Goal: Transaction & Acquisition: Download file/media

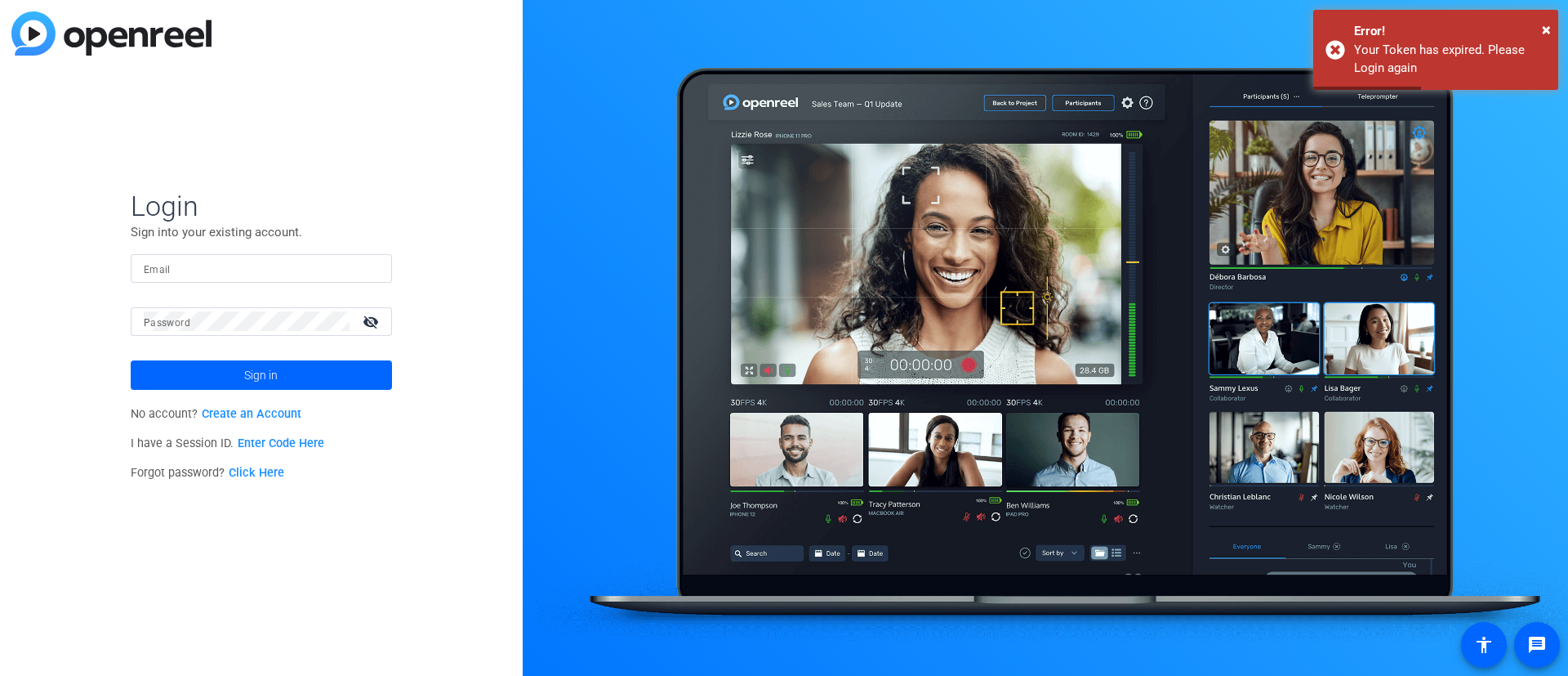
click at [181, 279] on div at bounding box center [261, 268] width 235 height 28
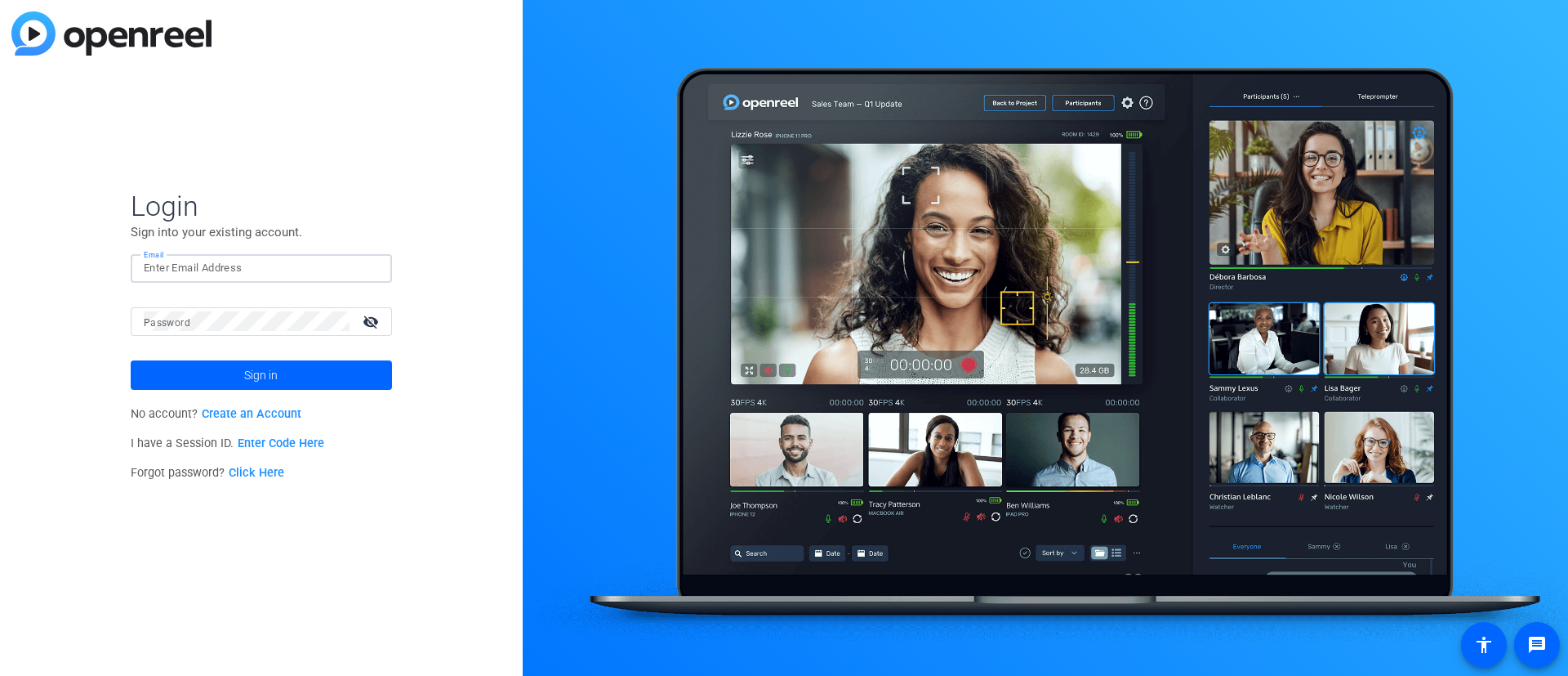
click at [191, 269] on input "Email" at bounding box center [261, 268] width 235 height 20
type input "[PERSON_NAME][DOMAIN_NAME][EMAIL_ADDRESS][PERSON_NAME][DOMAIN_NAME]"
click at [231, 308] on div at bounding box center [247, 321] width 206 height 28
click at [130, 360] on button "Sign in" at bounding box center [261, 374] width 262 height 29
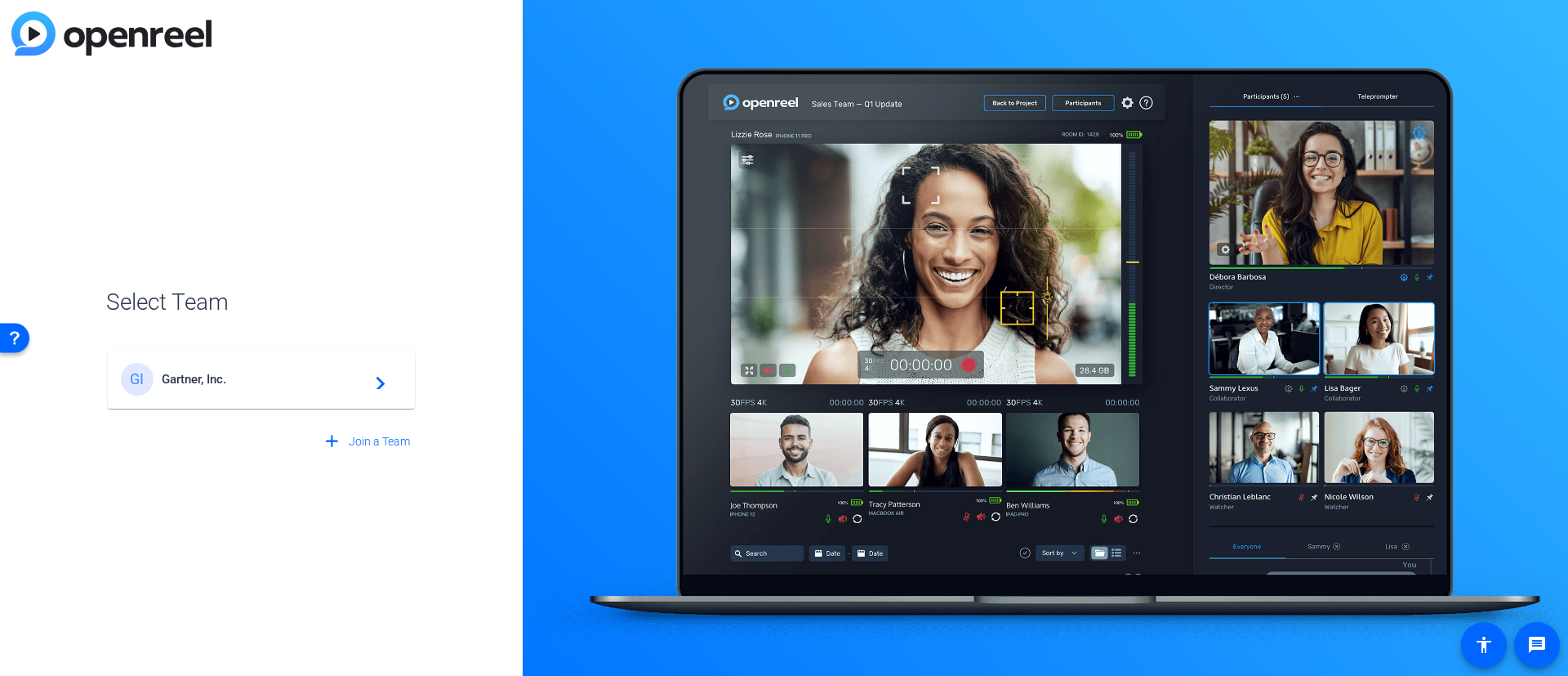
click at [243, 389] on div "GI Gartner, Inc. navigate_next" at bounding box center [261, 379] width 281 height 33
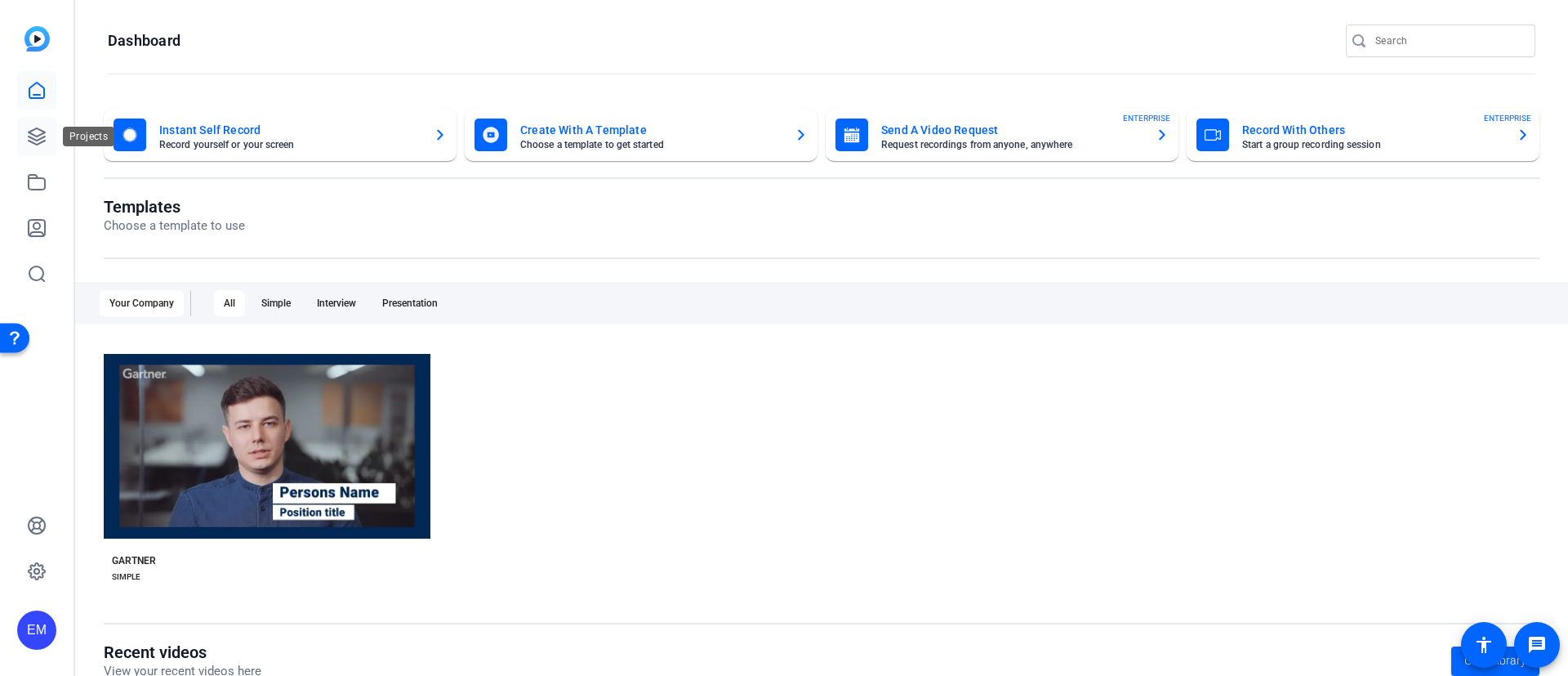
click at [23, 139] on link at bounding box center [36, 137] width 39 height 39
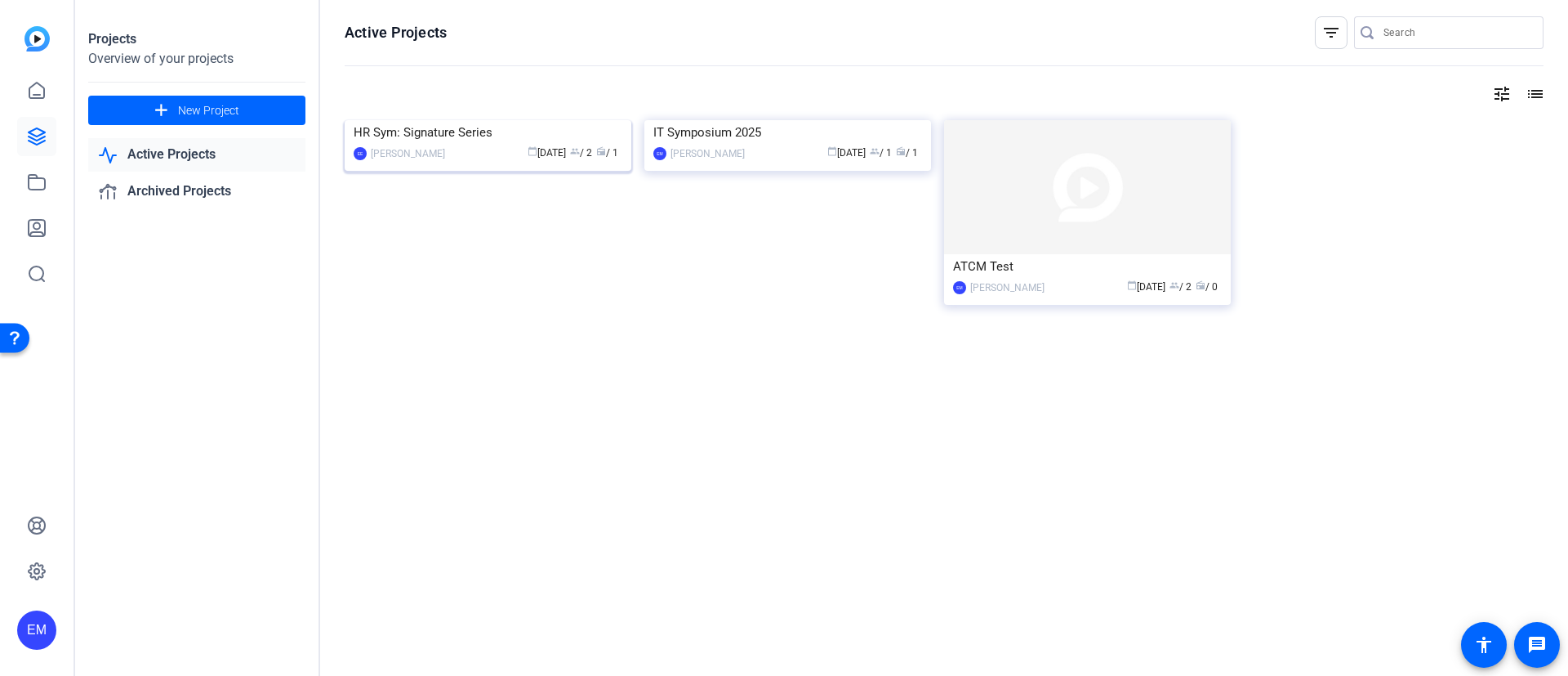
click at [487, 120] on img at bounding box center [488, 120] width 286 height 0
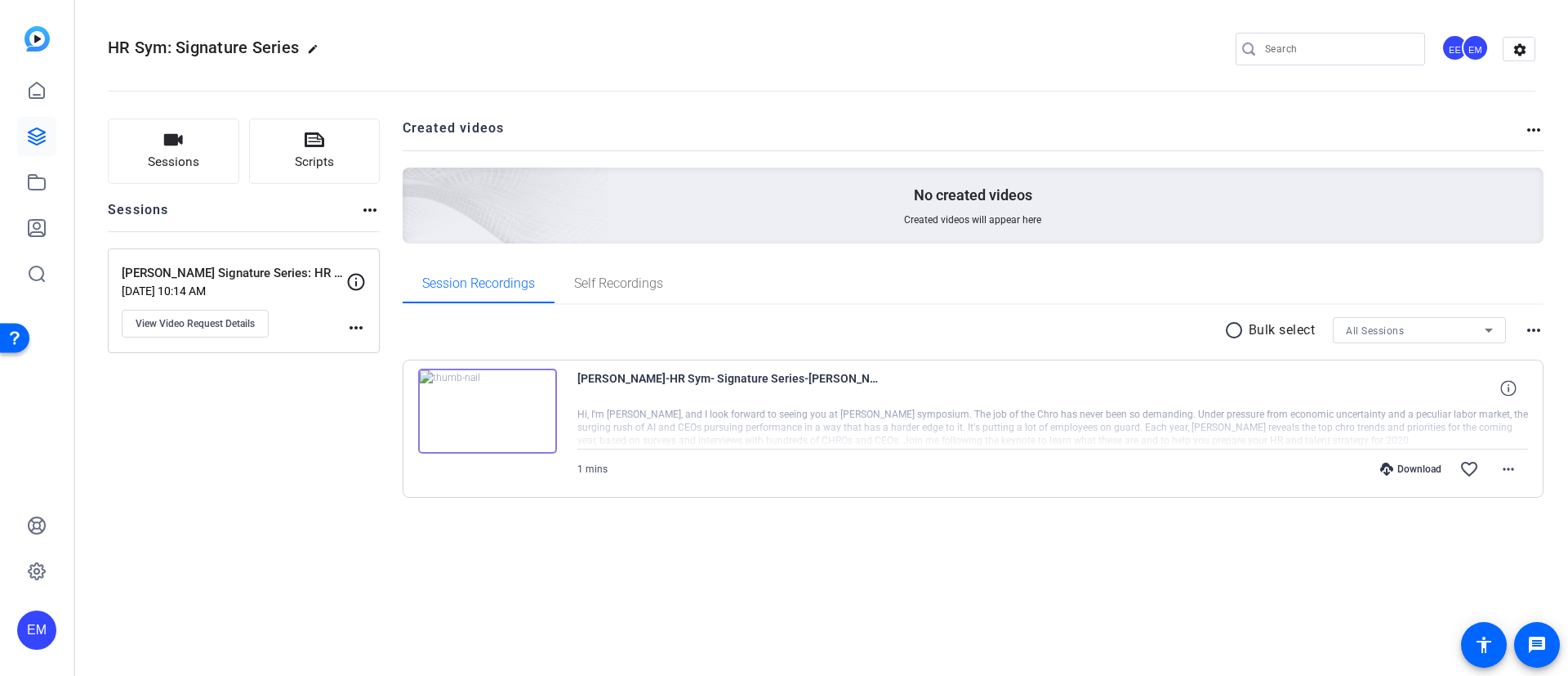
click at [469, 405] on img at bounding box center [488, 411] width 139 height 85
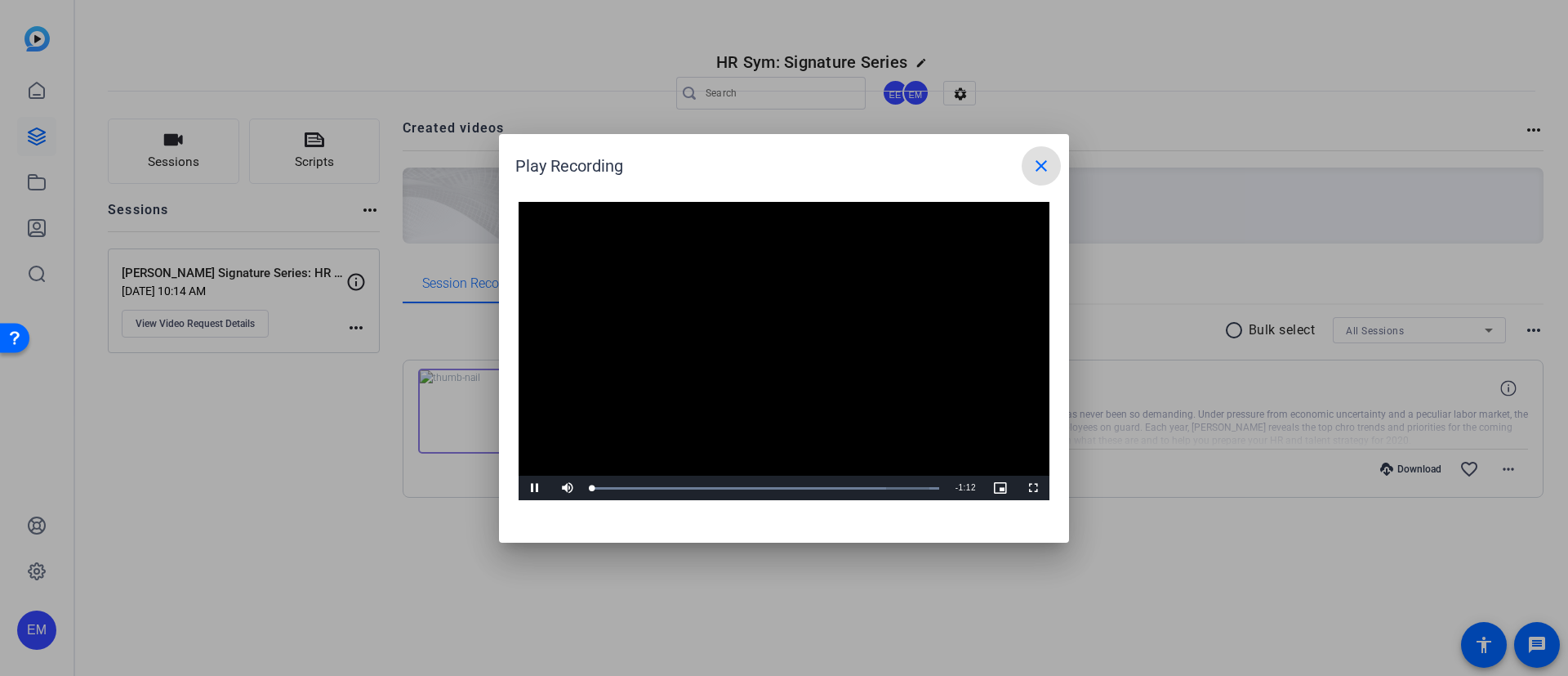
click at [770, 345] on video "Video Player" at bounding box center [784, 350] width 531 height 299
click at [536, 488] on span "Video Player" at bounding box center [535, 488] width 33 height 0
click at [645, 490] on div "Loaded : 100.00% 0:10 0:06" at bounding box center [765, 488] width 347 height 4
click at [662, 486] on div "0:14" at bounding box center [662, 488] width 1 height 4
click at [533, 488] on span "Video Player" at bounding box center [535, 488] width 33 height 0
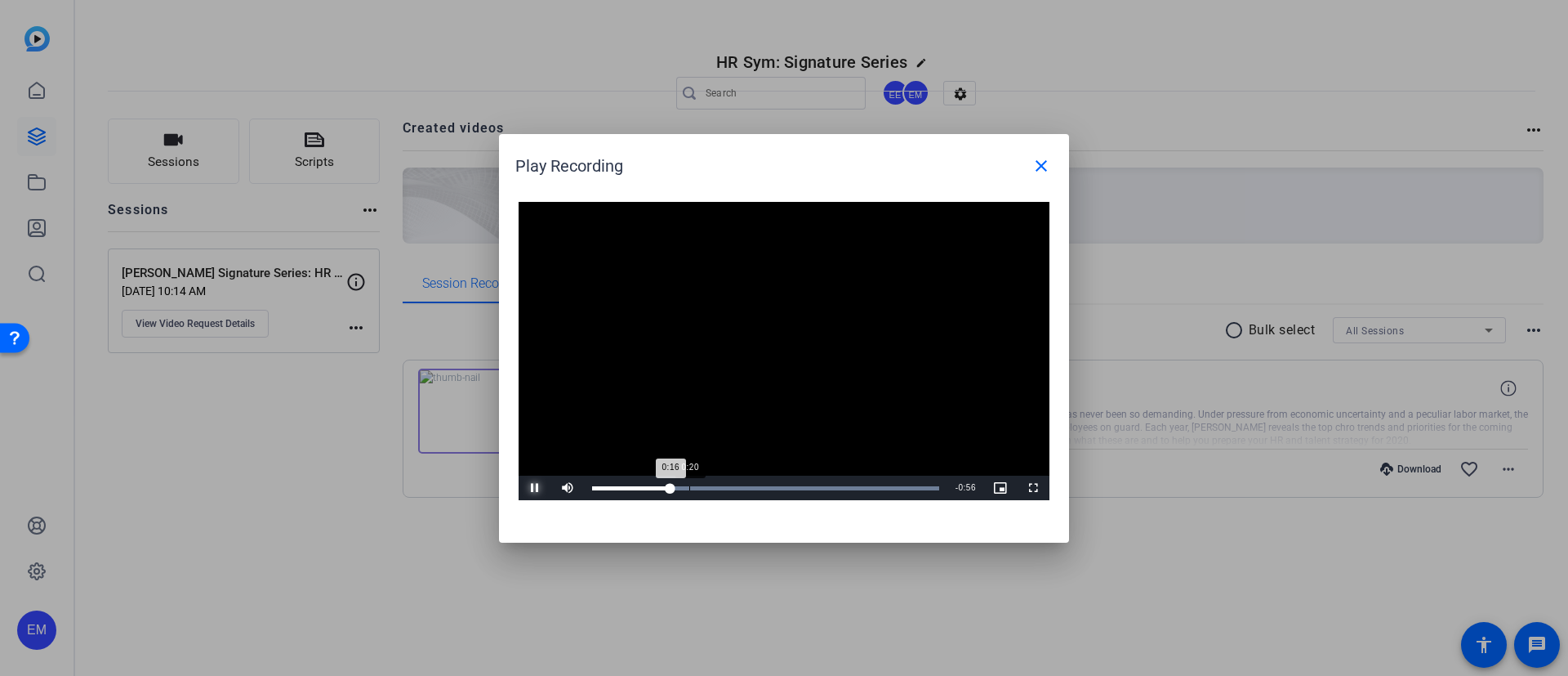
click at [686, 490] on div "Loaded : 100.00% 0:20 0:16" at bounding box center [765, 488] width 347 height 4
click at [699, 487] on div "Loaded : 100.00% 0:22 0:20" at bounding box center [765, 488] width 347 height 4
click at [710, 486] on div "Progress Bar" at bounding box center [765, 488] width 347 height 4
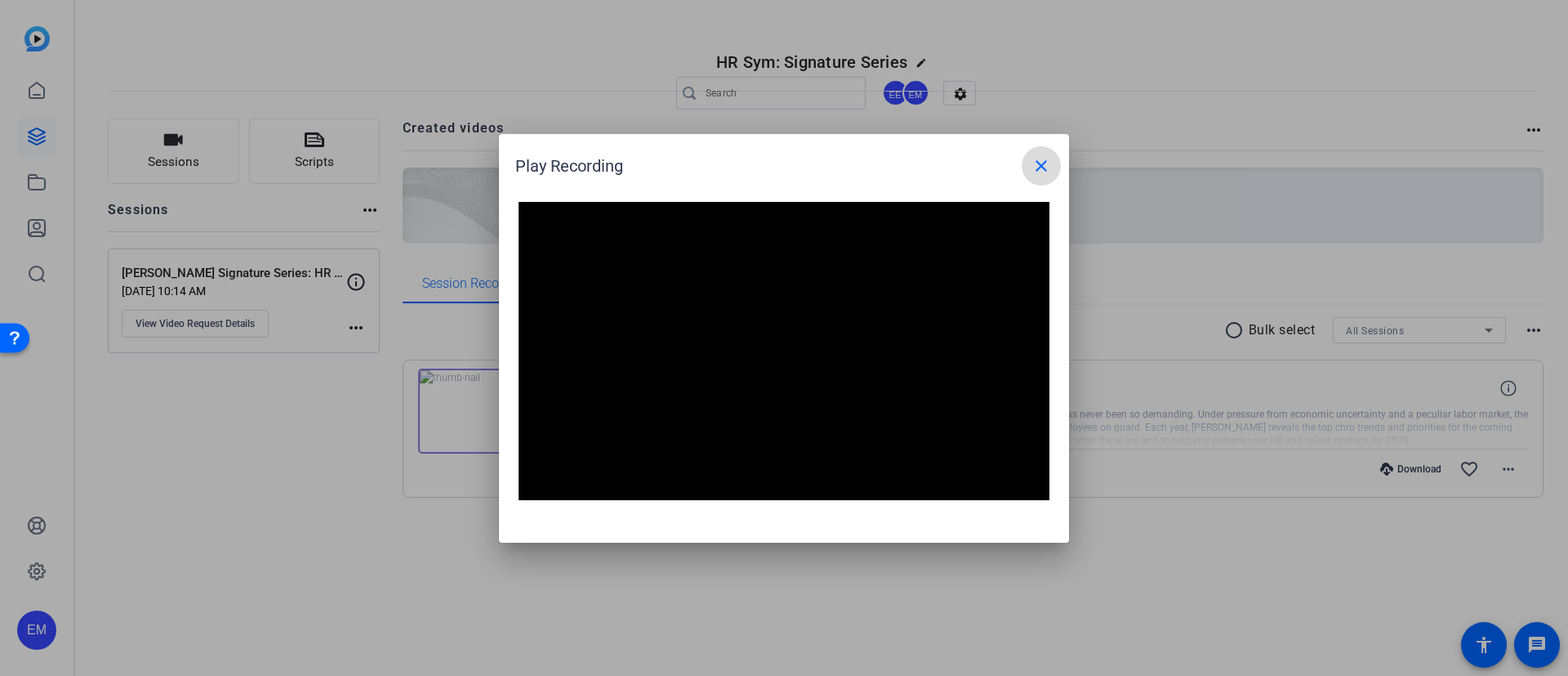
click at [1042, 166] on mat-icon "close" at bounding box center [1041, 166] width 20 height 20
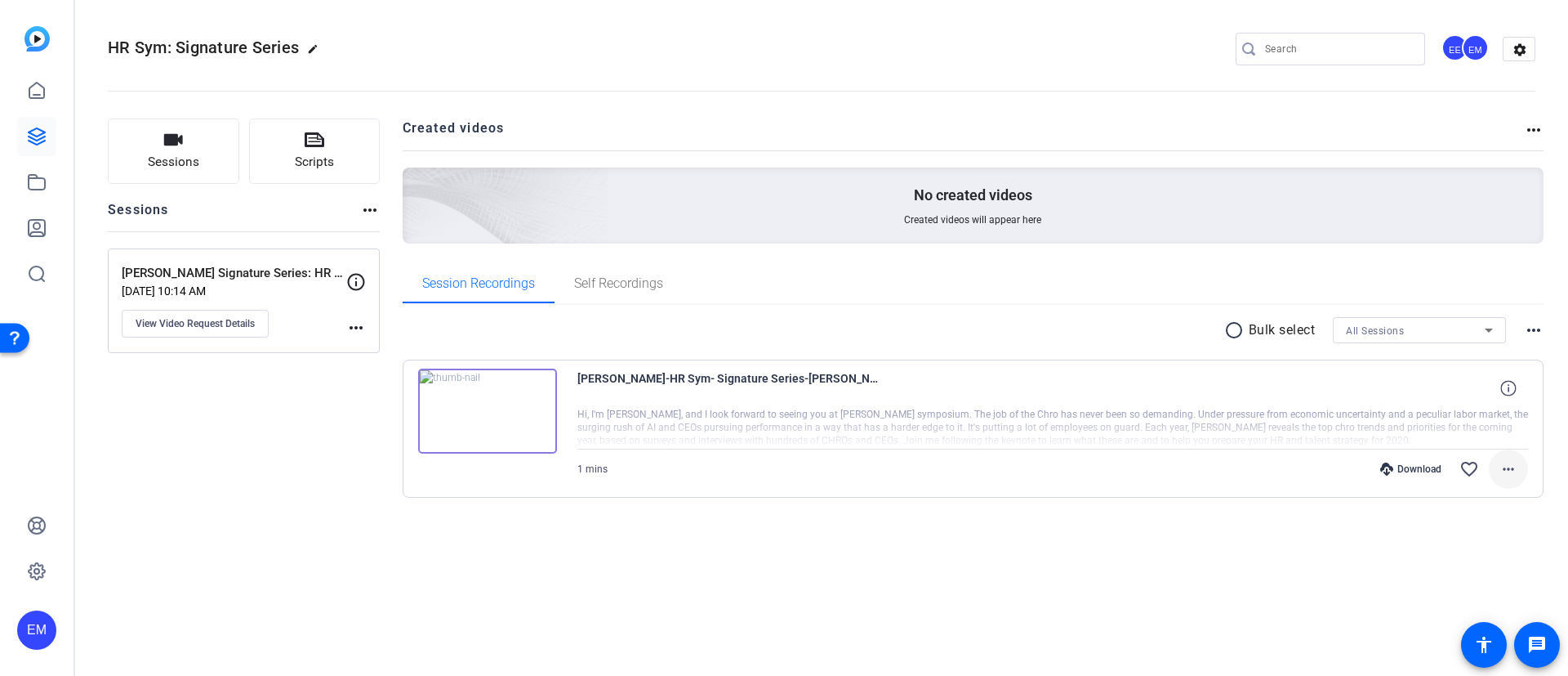
click at [1508, 470] on mat-icon "more_horiz" at bounding box center [1509, 469] width 20 height 20
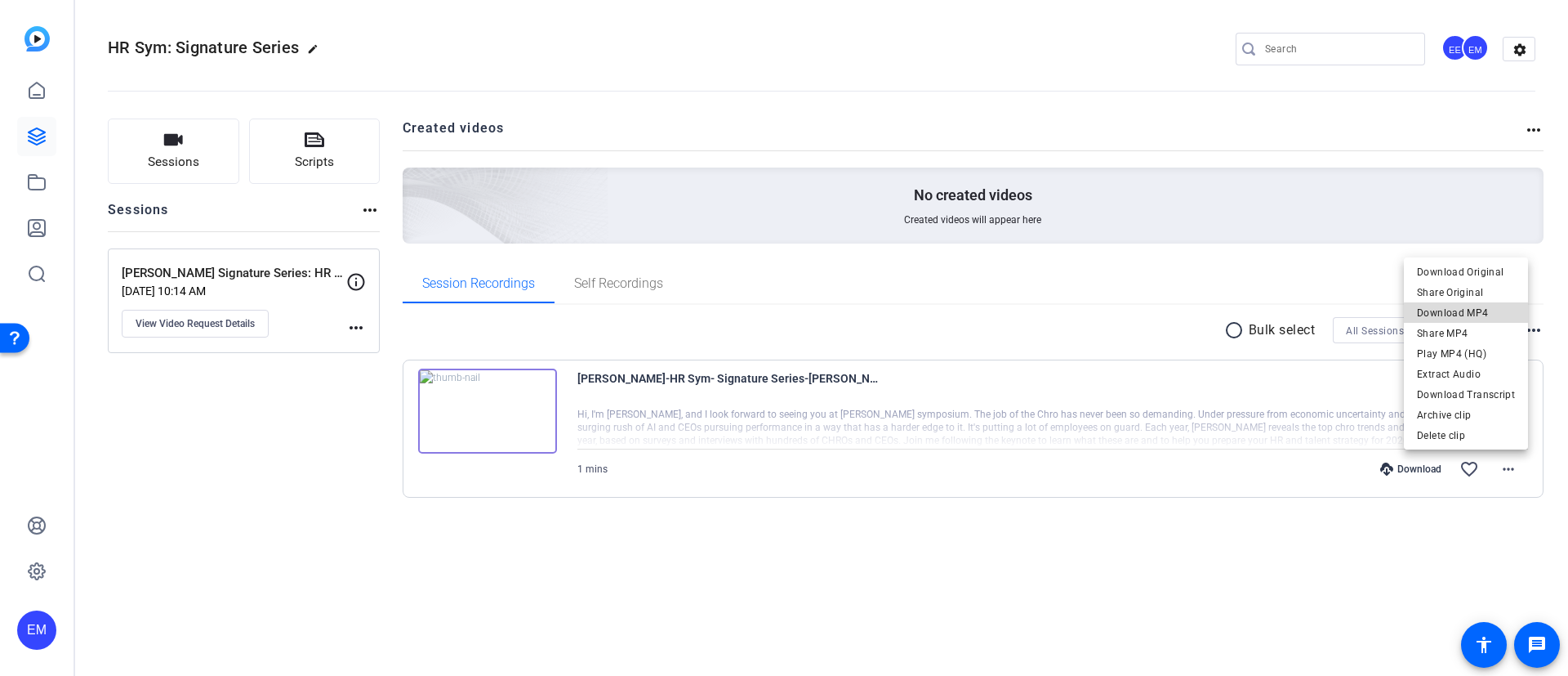
click at [1472, 313] on span "Download MP4" at bounding box center [1466, 313] width 98 height 20
